Goal: Information Seeking & Learning: Learn about a topic

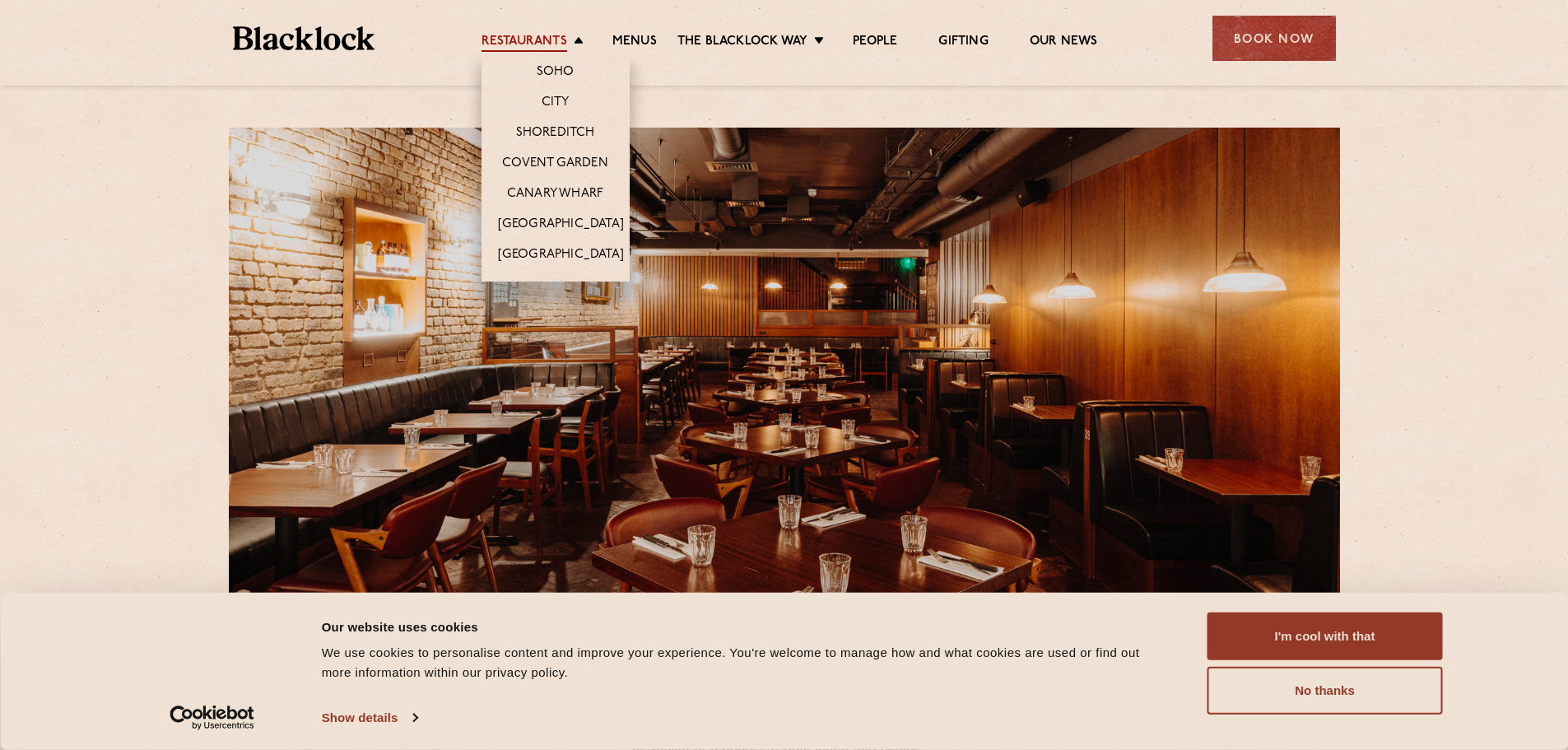
click at [549, 37] on link "Restaurants" at bounding box center [524, 42] width 86 height 18
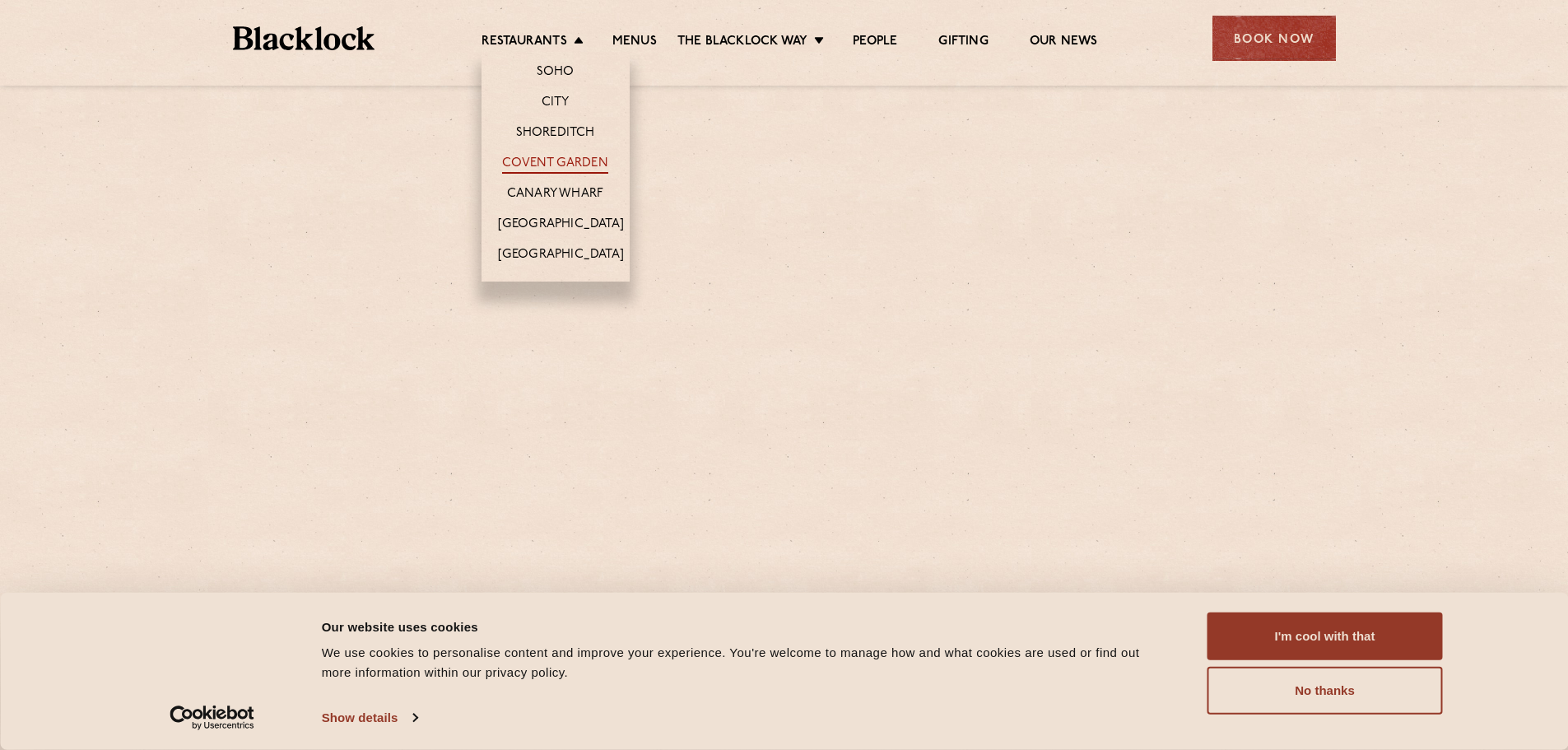
click at [561, 163] on link "Covent Garden" at bounding box center [555, 165] width 106 height 18
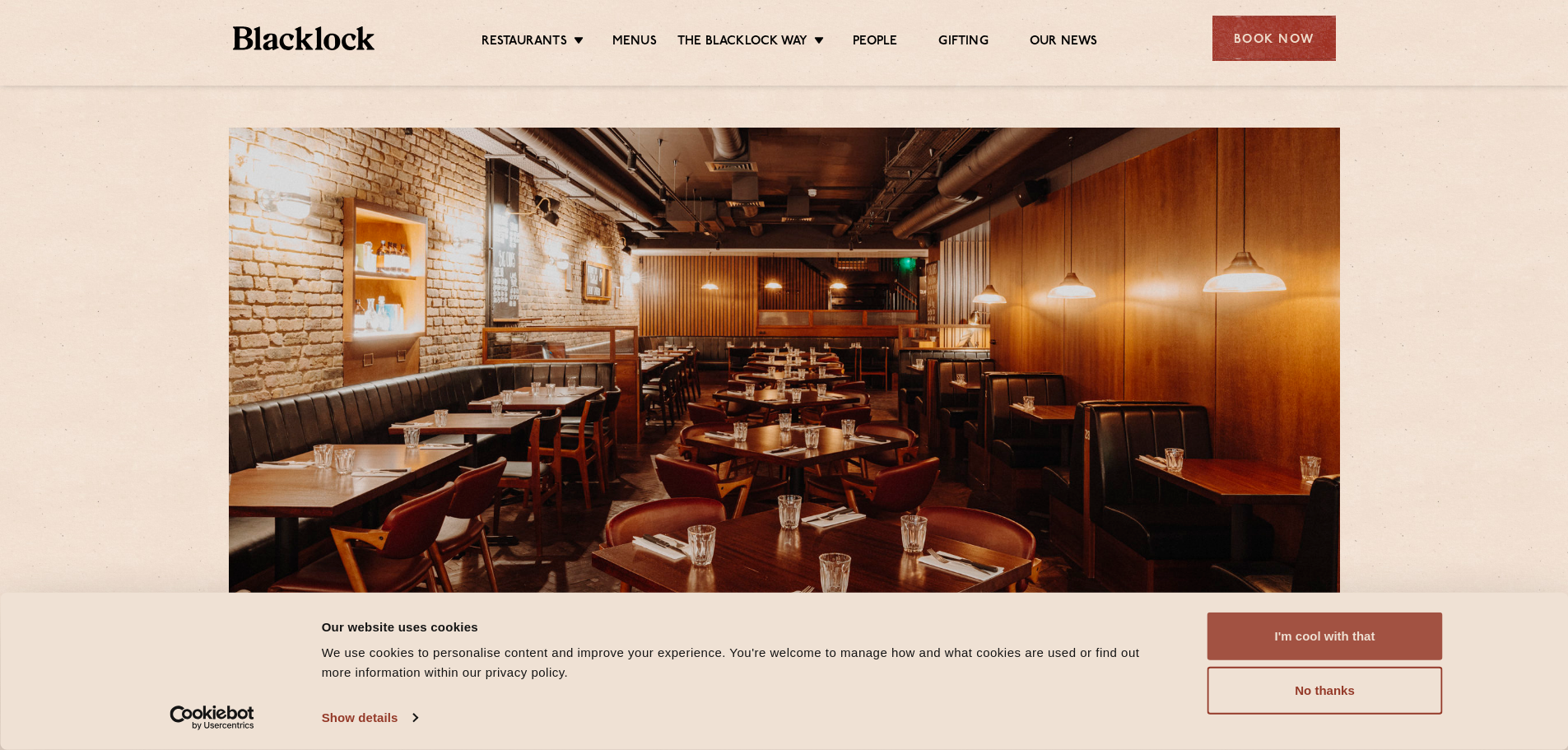
click at [1371, 639] on button "I'm cool with that" at bounding box center [1325, 636] width 235 height 48
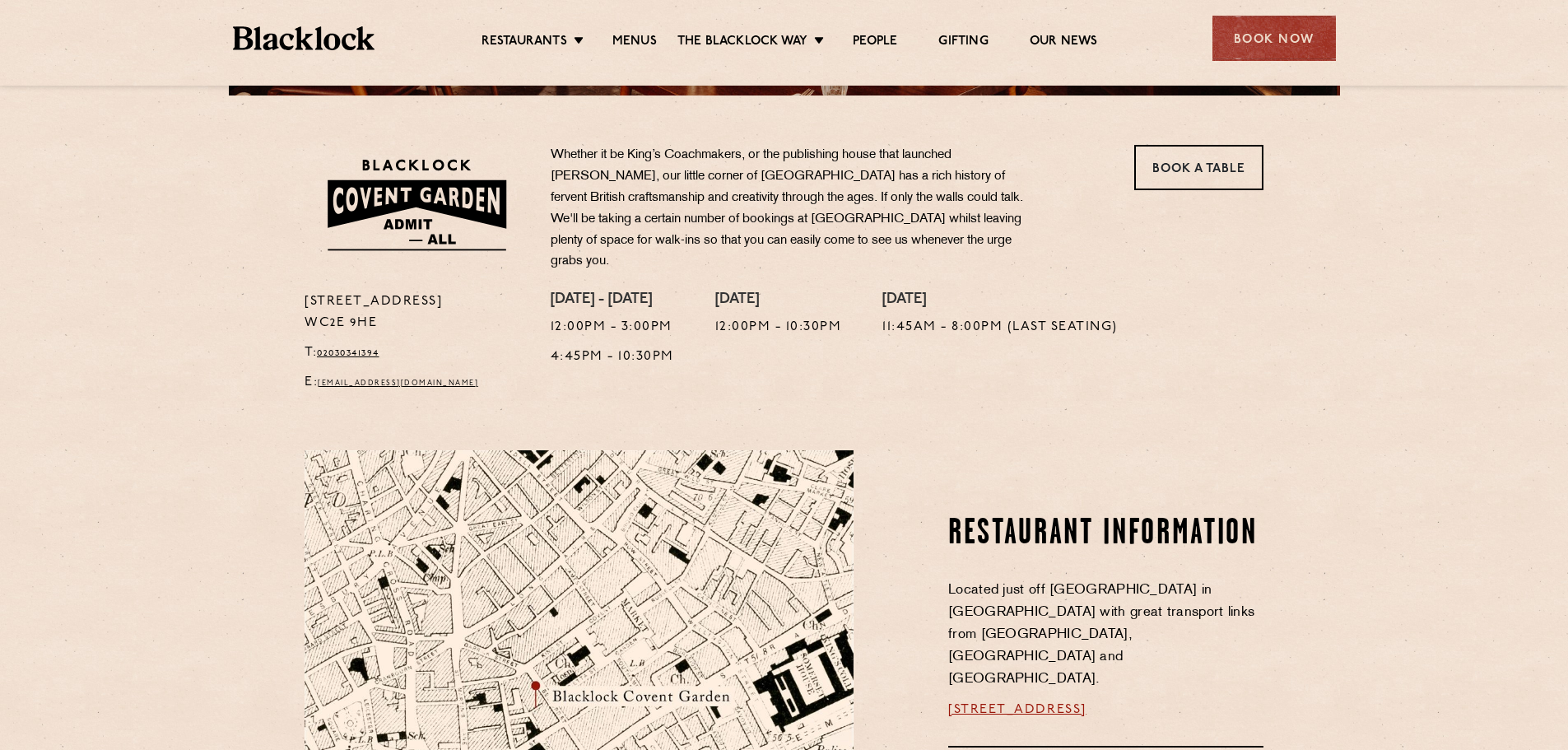
scroll to position [494, 0]
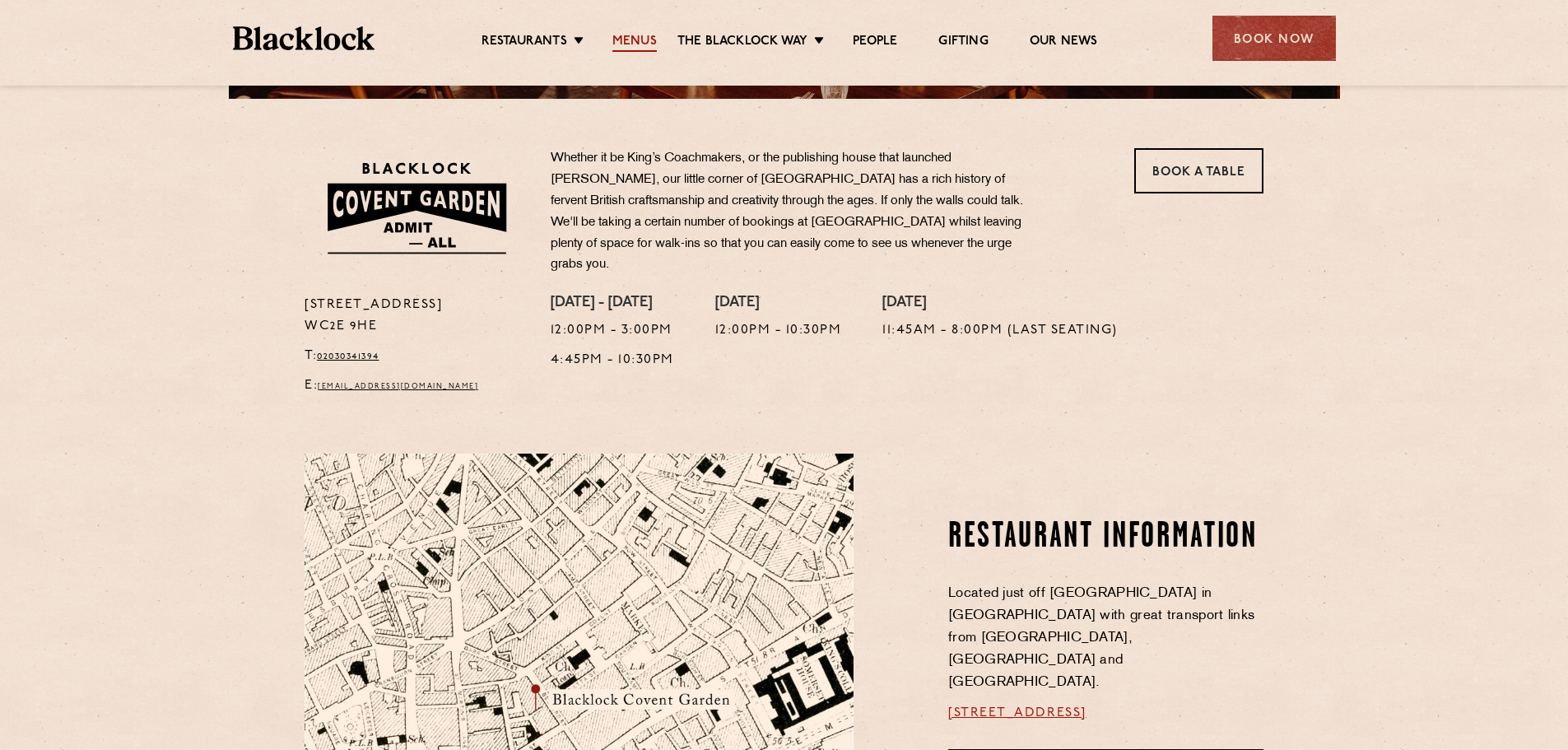
click at [634, 36] on link "Menus" at bounding box center [634, 42] width 44 height 18
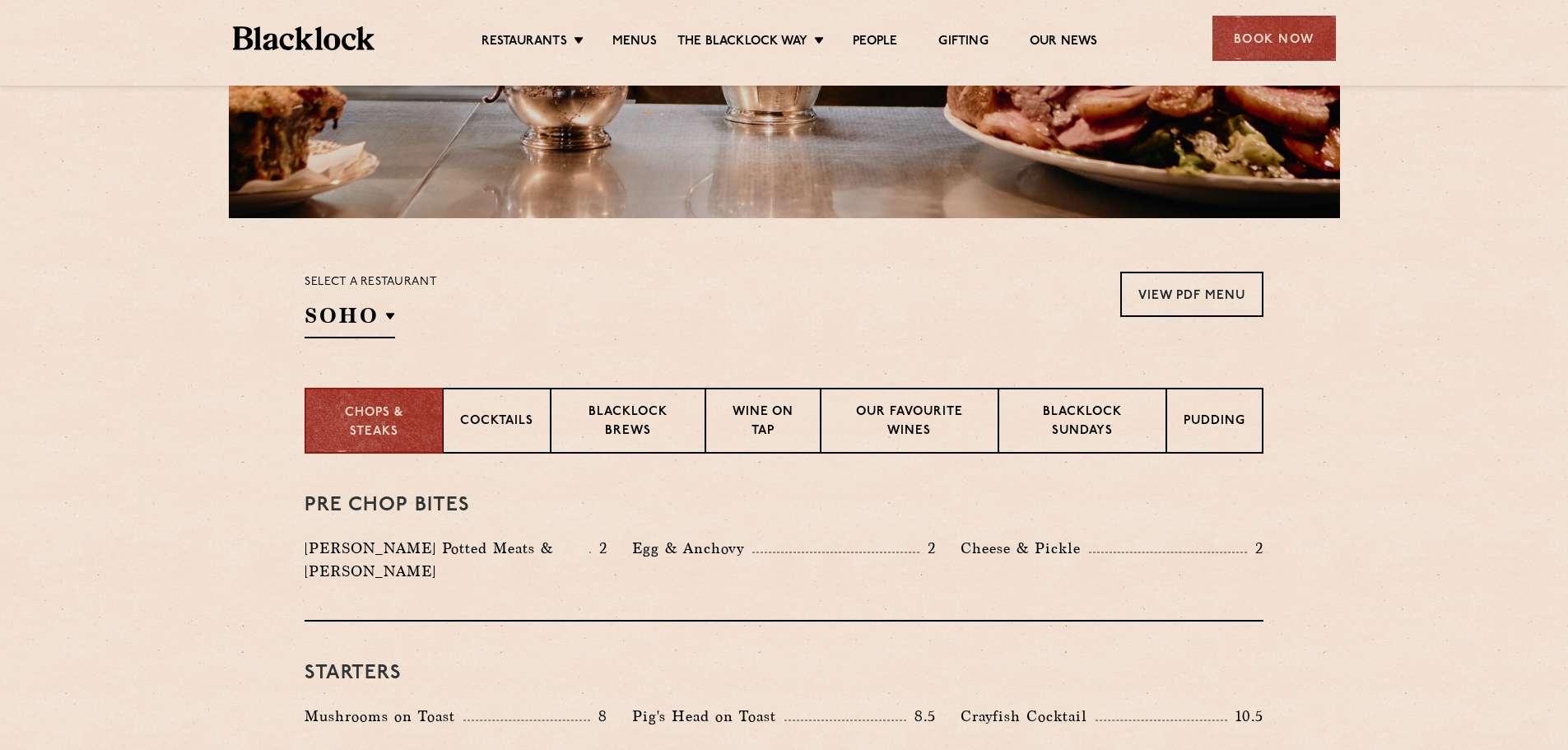
scroll to position [576, 0]
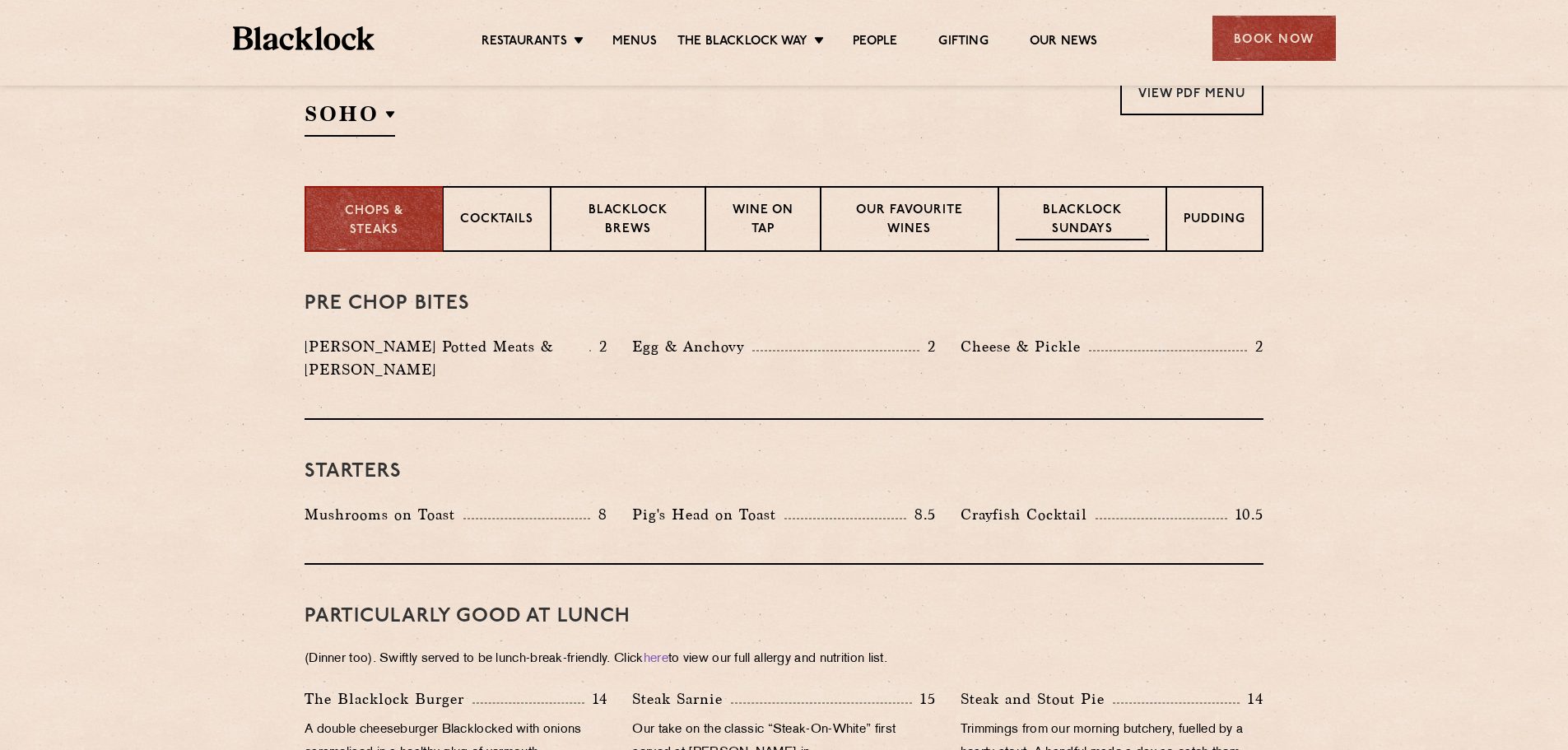
click at [1099, 243] on div "Blacklock Sundays" at bounding box center [1082, 218] width 168 height 66
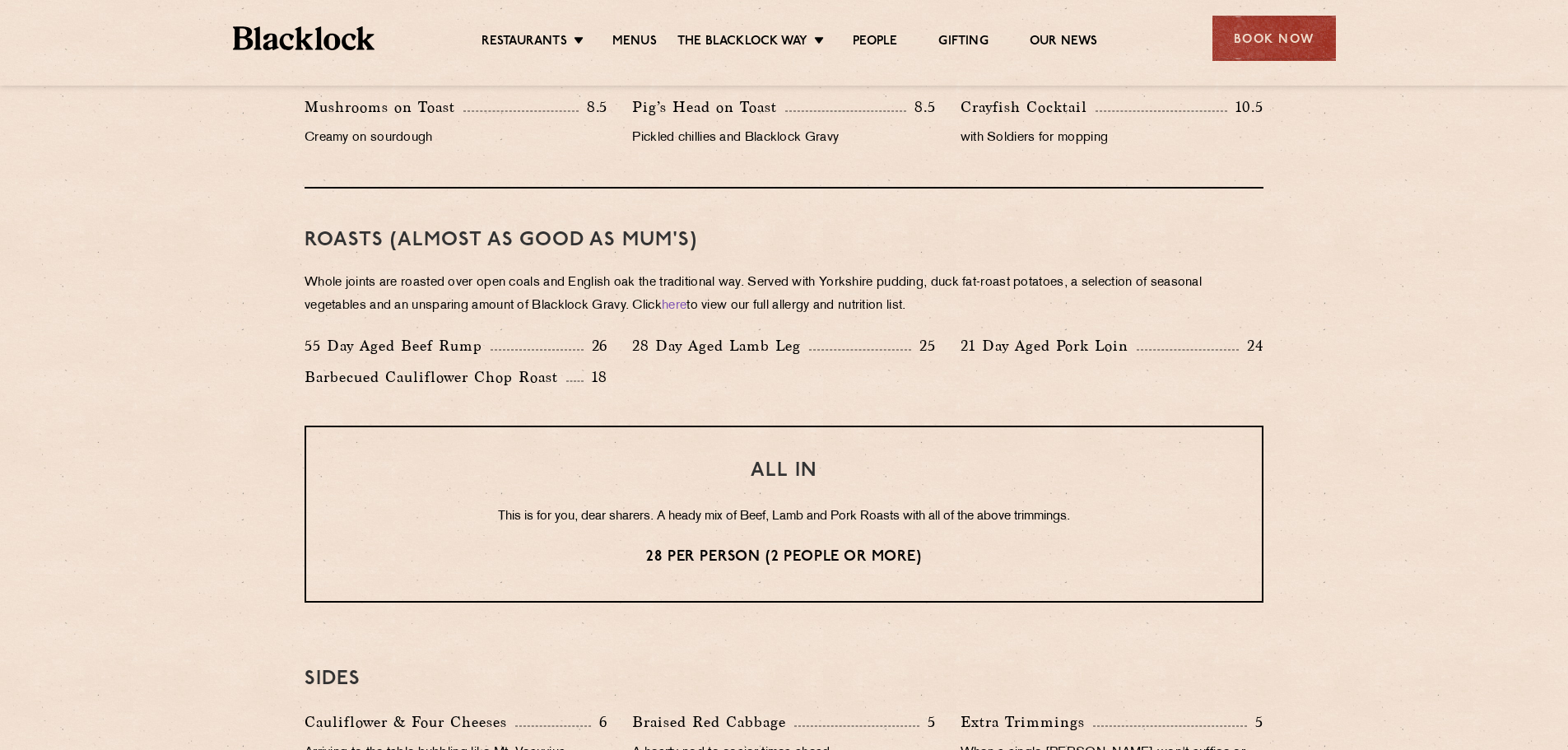
scroll to position [1070, 0]
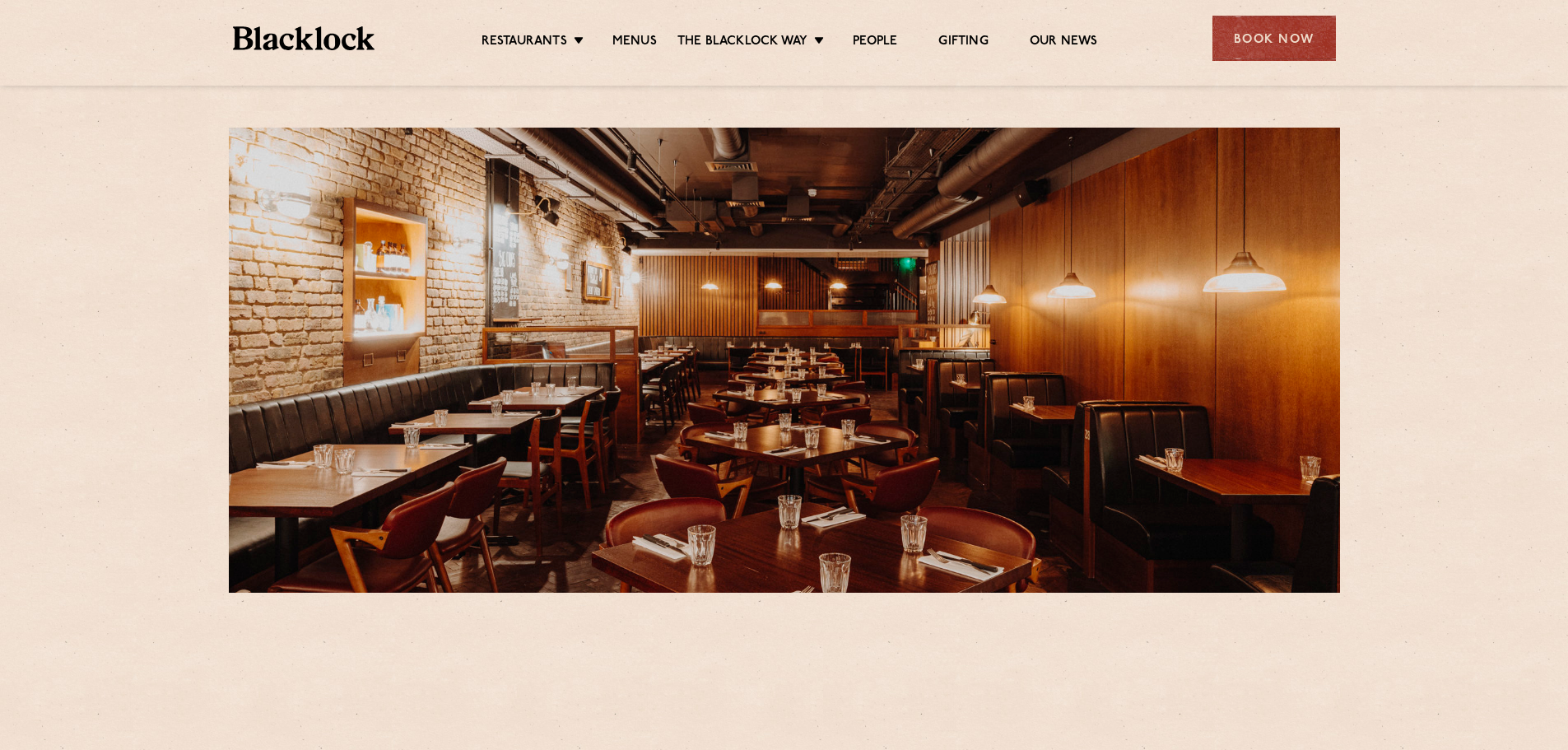
click at [608, 50] on li "Menus" at bounding box center [634, 42] width 86 height 18
click at [628, 35] on link "Menus" at bounding box center [634, 42] width 44 height 18
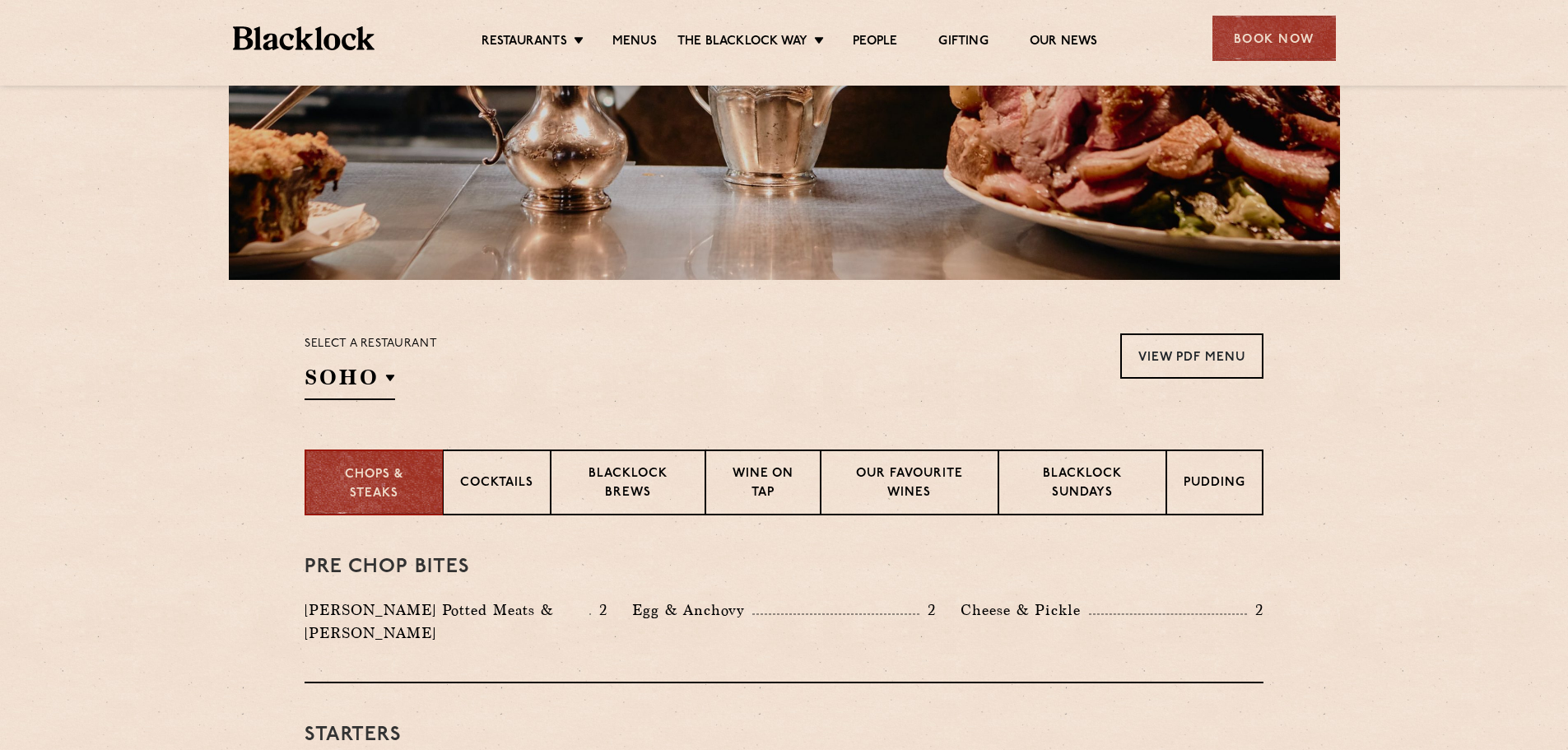
scroll to position [494, 0]
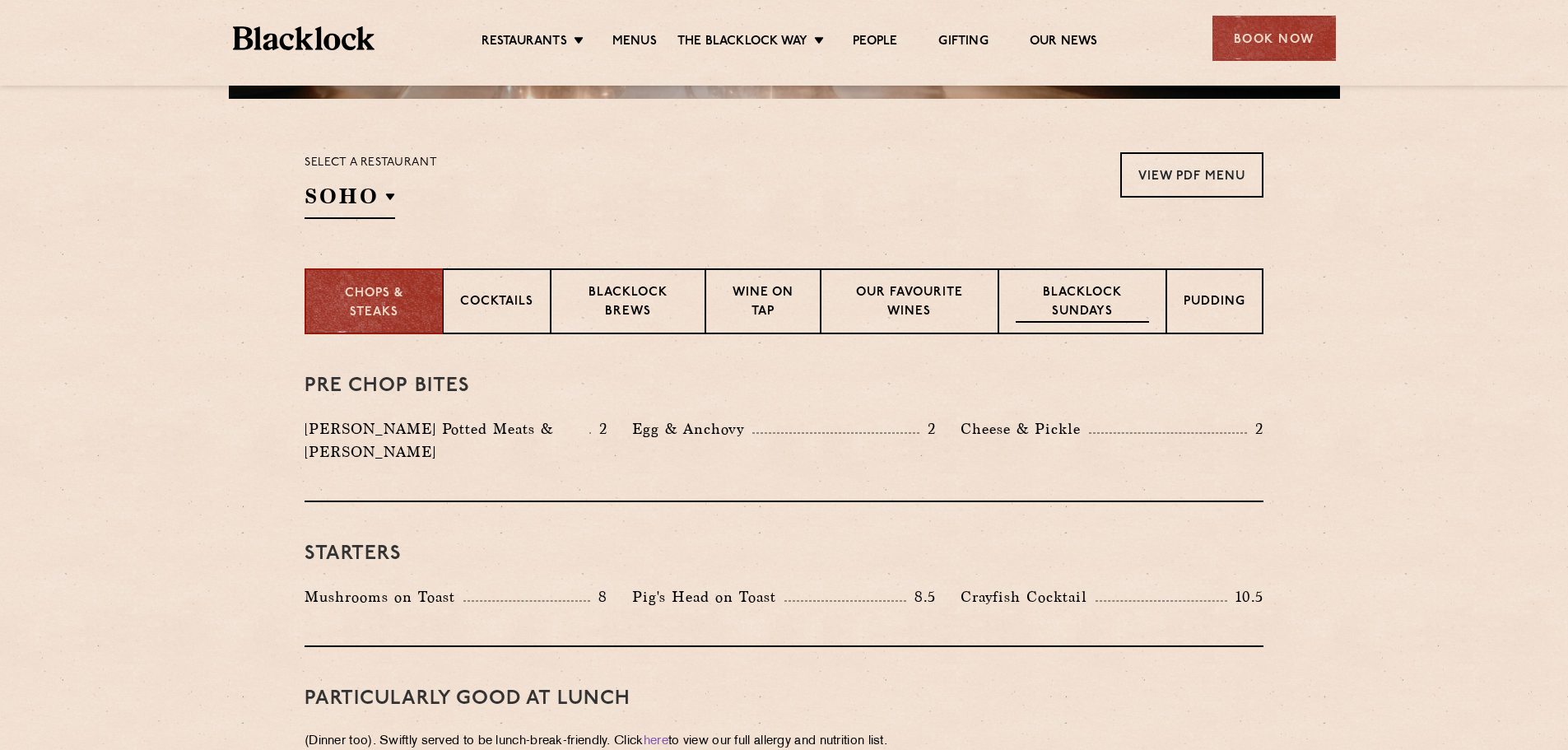
click at [1094, 311] on p "Blacklock Sundays" at bounding box center [1082, 303] width 133 height 39
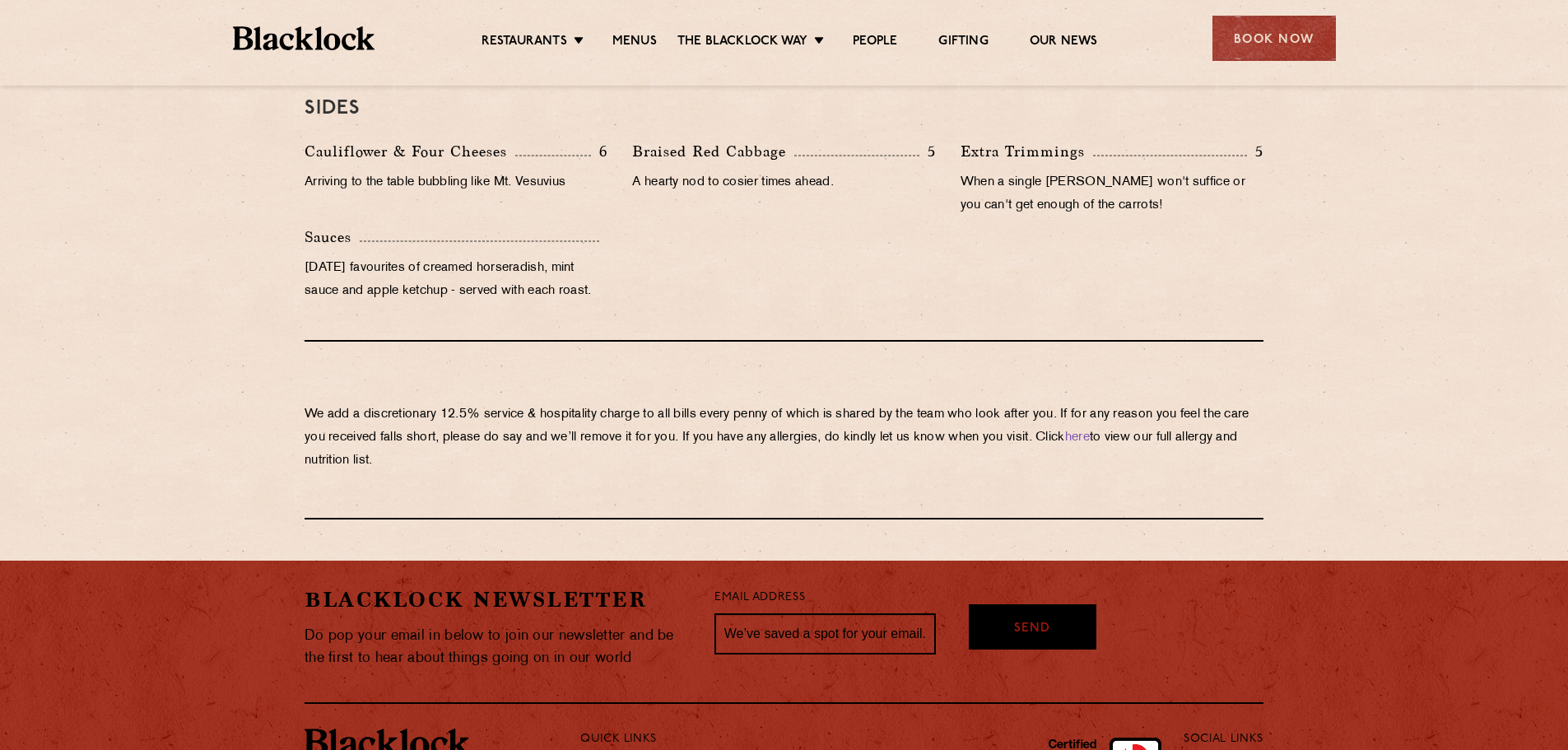
scroll to position [1646, 0]
